Goal: Task Accomplishment & Management: Use online tool/utility

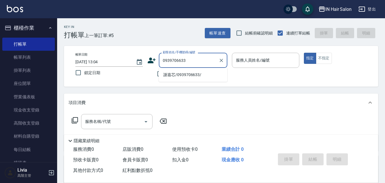
click at [177, 75] on li "謝嘉芯/0939706633/" at bounding box center [193, 74] width 69 height 9
type input "謝嘉芯/0939706633/"
type input "6號設計師[PERSON_NAME]-6"
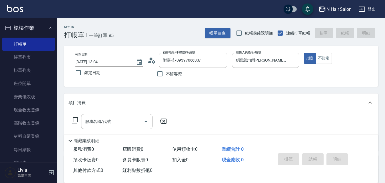
click at [75, 119] on icon at bounding box center [74, 120] width 7 height 7
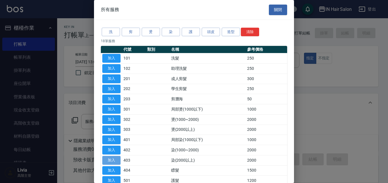
click at [111, 159] on button "加入" at bounding box center [111, 160] width 18 height 9
type input "染(2000以上)(403)"
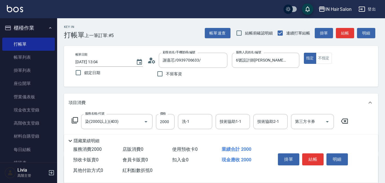
click at [75, 119] on icon at bounding box center [74, 120] width 7 height 7
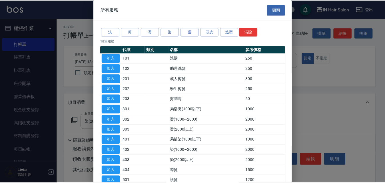
scroll to position [29, 0]
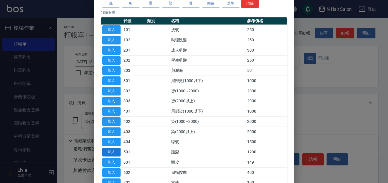
click at [112, 152] on button "加入" at bounding box center [111, 152] width 18 height 9
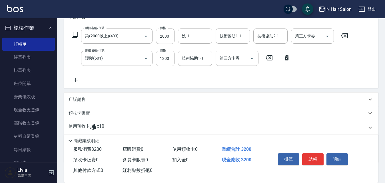
scroll to position [57, 0]
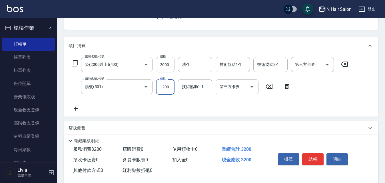
click at [169, 64] on input "2000" at bounding box center [165, 64] width 19 height 15
click at [173, 64] on input "2000" at bounding box center [165, 64] width 19 height 15
type input "2240"
click at [167, 87] on input "1200" at bounding box center [165, 86] width 19 height 15
type input "1680"
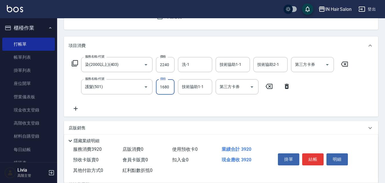
click at [148, 104] on div "服務名稱/代號 染(2000以上)(403) 服務名稱/代號 價格 2240 價格 洗-1 洗-1 技術協助1-1 技術協助1-1 技術協助2-1 技術協助2…" at bounding box center [210, 84] width 283 height 55
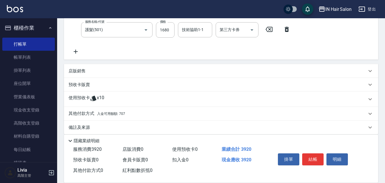
scroll to position [120, 0]
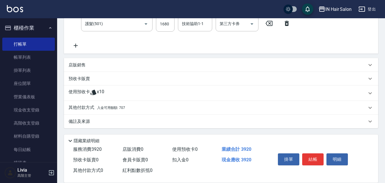
click at [88, 110] on p "其他付款方式 入金可用餘額: 707" at bounding box center [97, 108] width 57 height 6
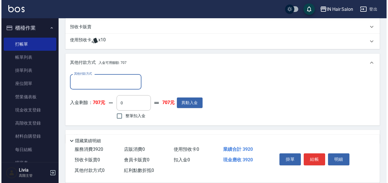
scroll to position [177, 0]
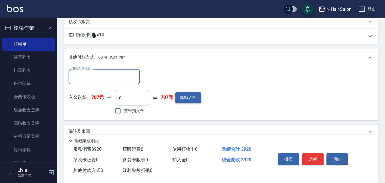
click at [188, 99] on button "異動入金" at bounding box center [188, 98] width 26 height 11
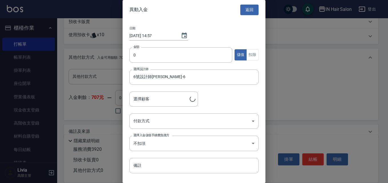
type input "謝嘉芯/0939706633/"
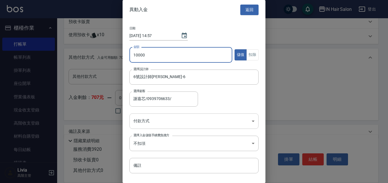
type input "10000"
click at [146, 122] on body "IN Hair Salon 登出 櫃檯作業 打帳單 帳單列表 掛單列表 座位開單 營業儀表板 現金收支登錄 高階收支登錄 材料自購登錄 每日結帳 排班表 現場…" at bounding box center [194, 8] width 388 height 371
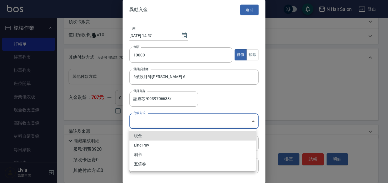
click at [148, 145] on li "Line Pay" at bounding box center [192, 145] width 126 height 9
type input "Line Pay"
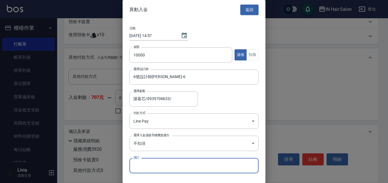
click at [143, 165] on input "備註" at bounding box center [193, 165] width 129 height 15
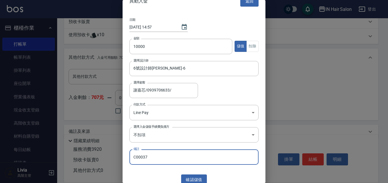
scroll to position [13, 0]
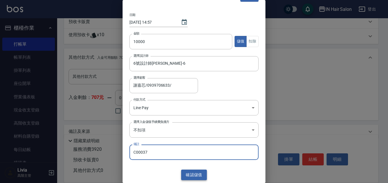
type input "C00037"
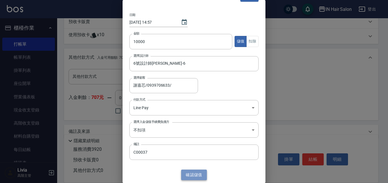
click at [194, 175] on button "確認 儲值" at bounding box center [194, 175] width 26 height 11
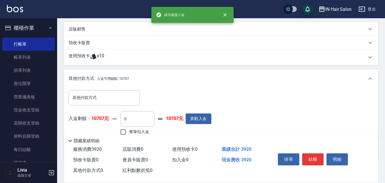
scroll to position [177, 0]
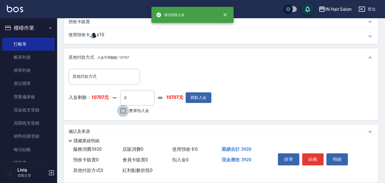
click at [124, 109] on input "整筆扣入金" at bounding box center [123, 111] width 12 height 12
checkbox input "true"
type input "3920"
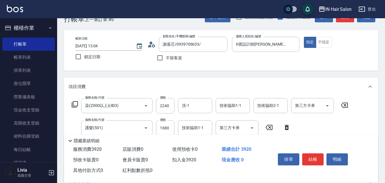
scroll to position [6, 0]
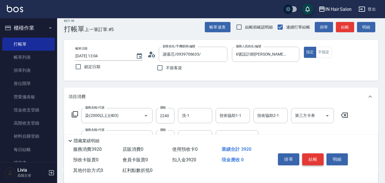
click at [313, 156] on button "結帳" at bounding box center [312, 160] width 21 height 12
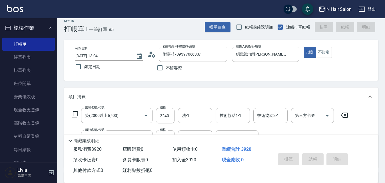
type input "[DATE] 14:57"
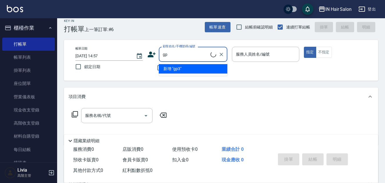
type input "g"
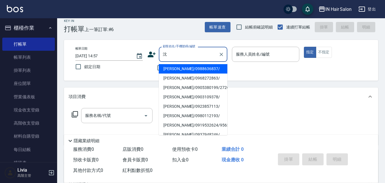
click at [176, 87] on li "[PERSON_NAME]/0905380199/272693" at bounding box center [193, 87] width 69 height 9
type input "[PERSON_NAME]/0905380199/272693"
type input "8號店長Livia-8"
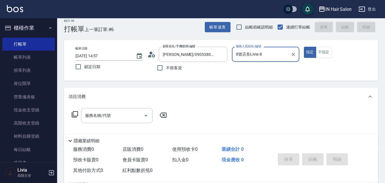
click at [75, 113] on icon at bounding box center [74, 114] width 7 height 7
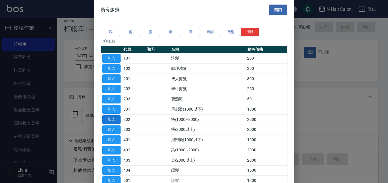
click at [113, 120] on button "加入" at bounding box center [111, 119] width 18 height 9
type input "燙(1000~2000)(302)"
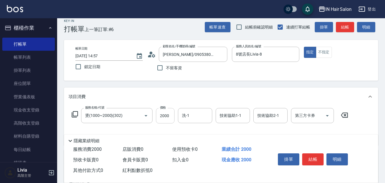
click at [165, 118] on input "2000" at bounding box center [165, 115] width 19 height 15
type input "1700"
click at [317, 155] on button "結帳" at bounding box center [312, 160] width 21 height 12
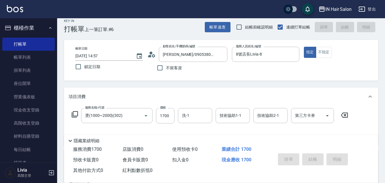
type input "[DATE] 14:59"
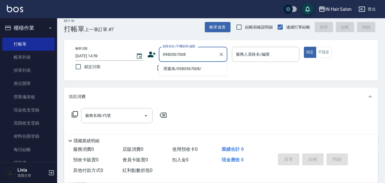
click at [174, 69] on li "周素珠/0980567008/" at bounding box center [193, 68] width 69 height 9
type input "周素珠/0980567008/"
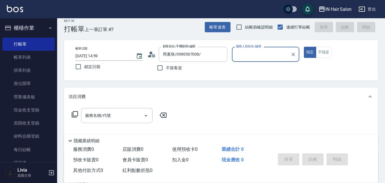
type input "7號設計師[PERSON_NAME]-7"
click at [75, 113] on icon at bounding box center [74, 114] width 7 height 7
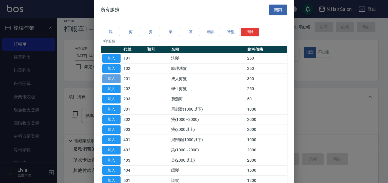
click at [117, 78] on button "加入" at bounding box center [111, 79] width 18 height 9
type input "成人剪髮(201)"
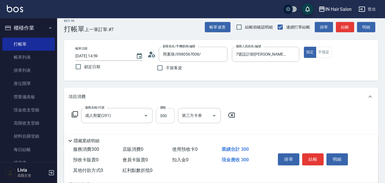
click at [164, 115] on input "300" at bounding box center [165, 115] width 19 height 15
type input "400"
click at [295, 116] on div "服務名稱/代號 成人剪髮(201) 服務名稱/代號 價格 400 價格 第三方卡券 第三方卡券" at bounding box center [221, 126] width 314 height 40
click at [314, 156] on button "結帳" at bounding box center [312, 160] width 21 height 12
